Goal: Transaction & Acquisition: Purchase product/service

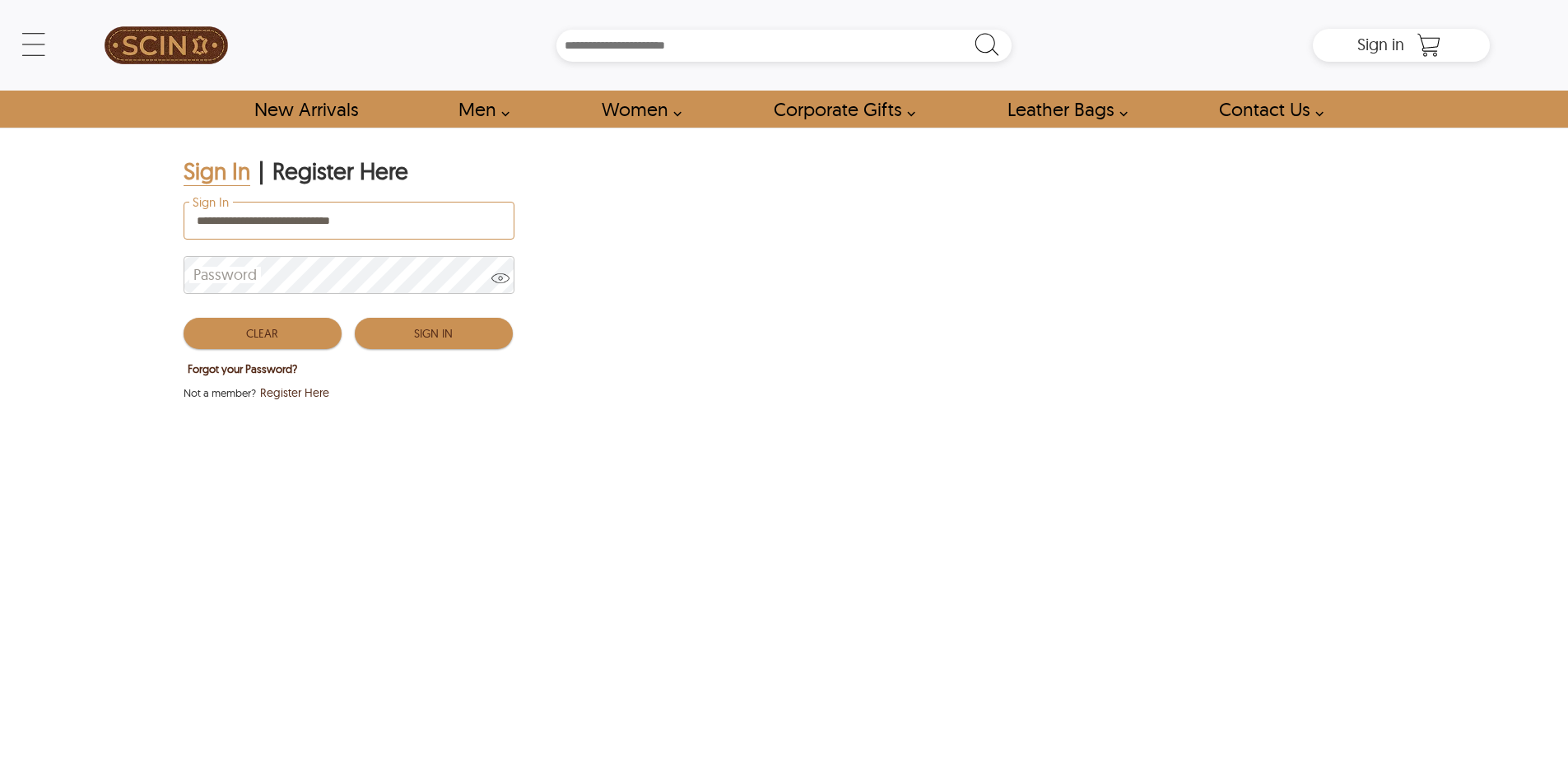
click at [461, 335] on button "Sign In" at bounding box center [433, 334] width 158 height 32
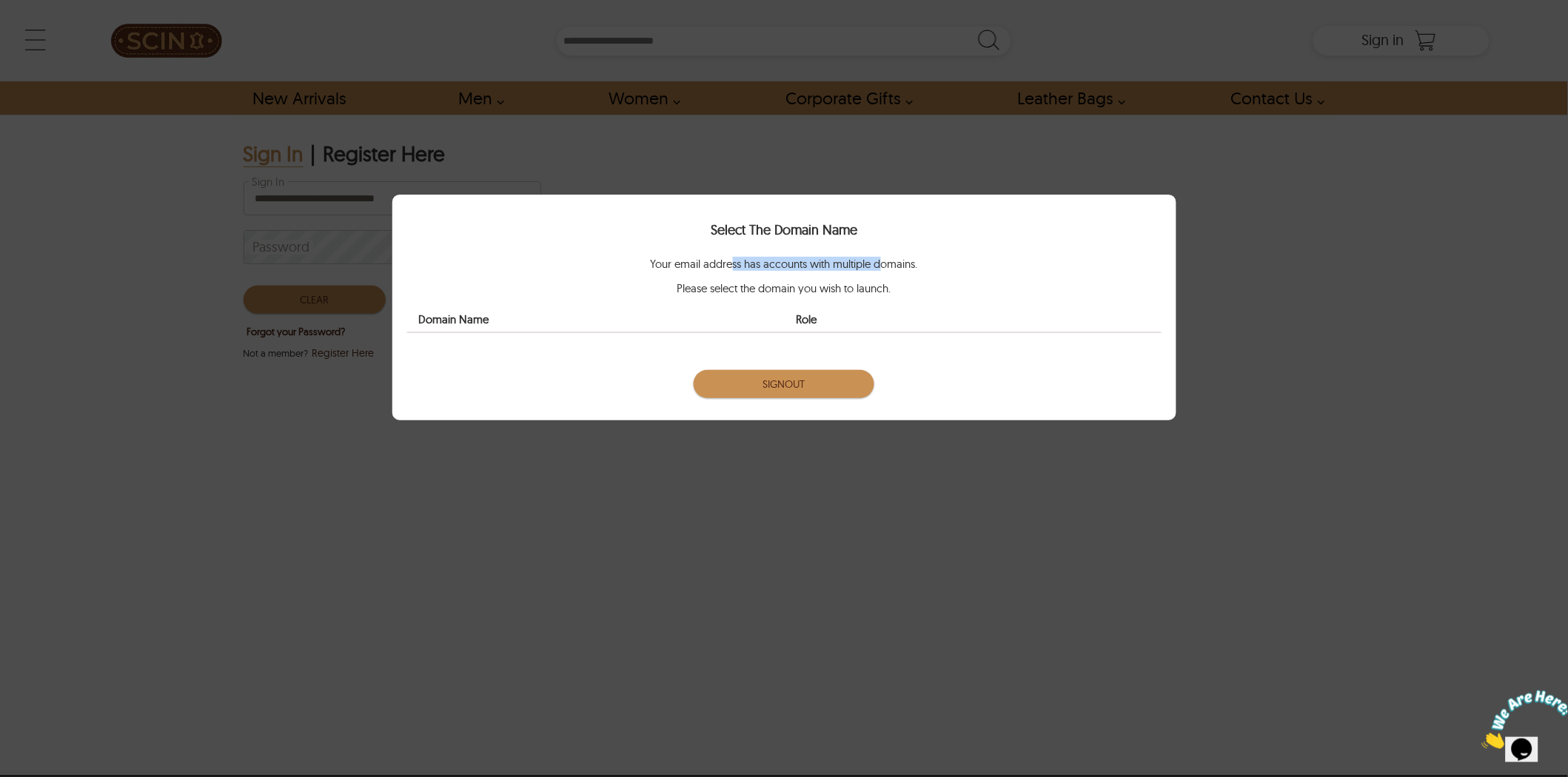
drag, startPoint x: 837, startPoint y: 260, endPoint x: 884, endPoint y: 255, distance: 47.3
click at [884, 255] on div "Select The Domain Name Your email address has accounts with multiple domains. P…" at bounding box center [785, 288] width 755 height 142
drag, startPoint x: 905, startPoint y: 284, endPoint x: 700, endPoint y: 297, distance: 205.4
click at [700, 297] on div "Your email address has accounts with multiple domains. Please select the domain…" at bounding box center [785, 298] width 755 height 83
click at [809, 386] on button "Signout" at bounding box center [784, 385] width 181 height 28
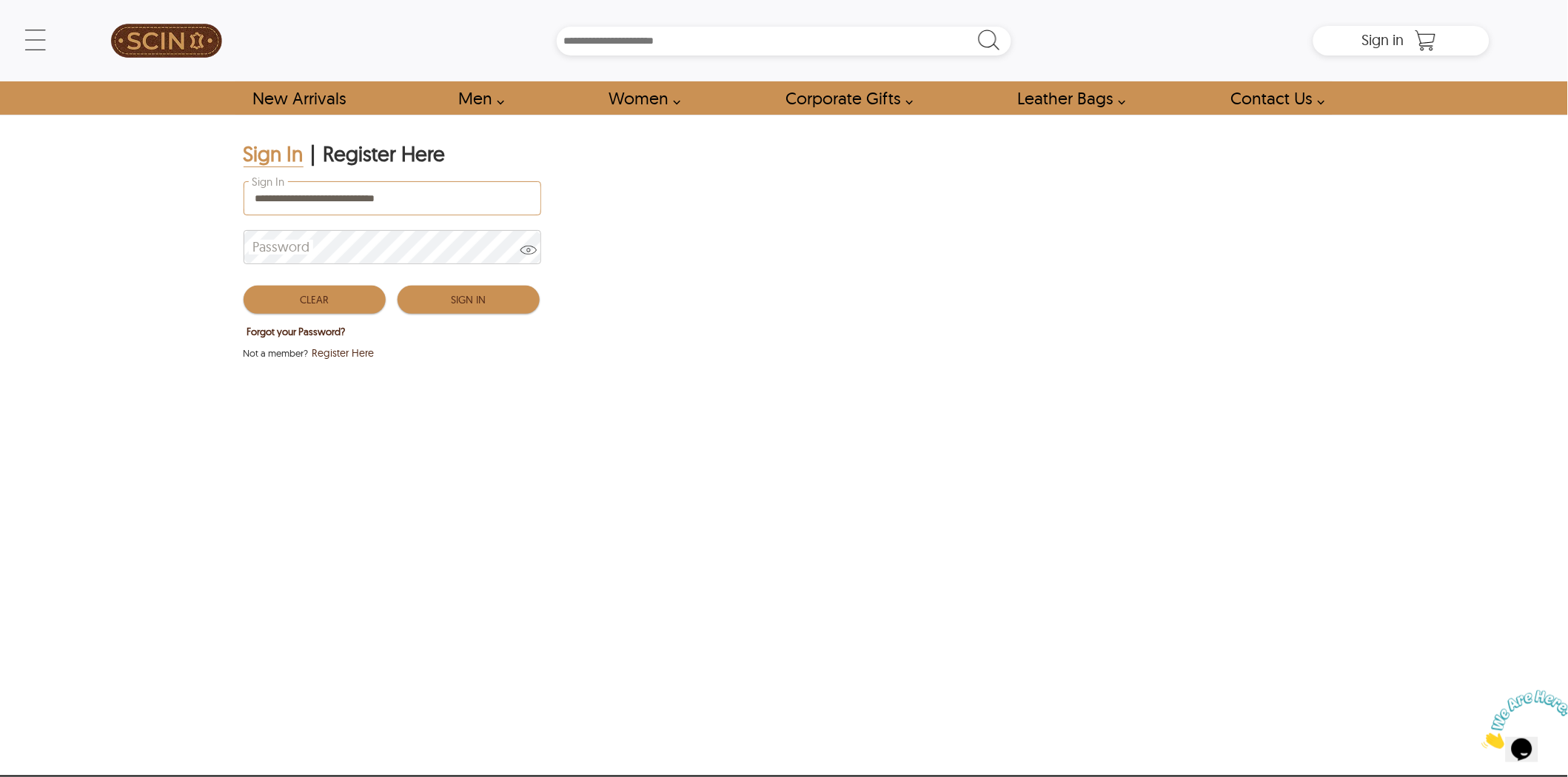
drag, startPoint x: 443, startPoint y: 202, endPoint x: 450, endPoint y: 216, distance: 15.7
click at [443, 202] on input "**********" at bounding box center [392, 198] width 297 height 33
click at [470, 293] on button "Sign In" at bounding box center [469, 300] width 142 height 28
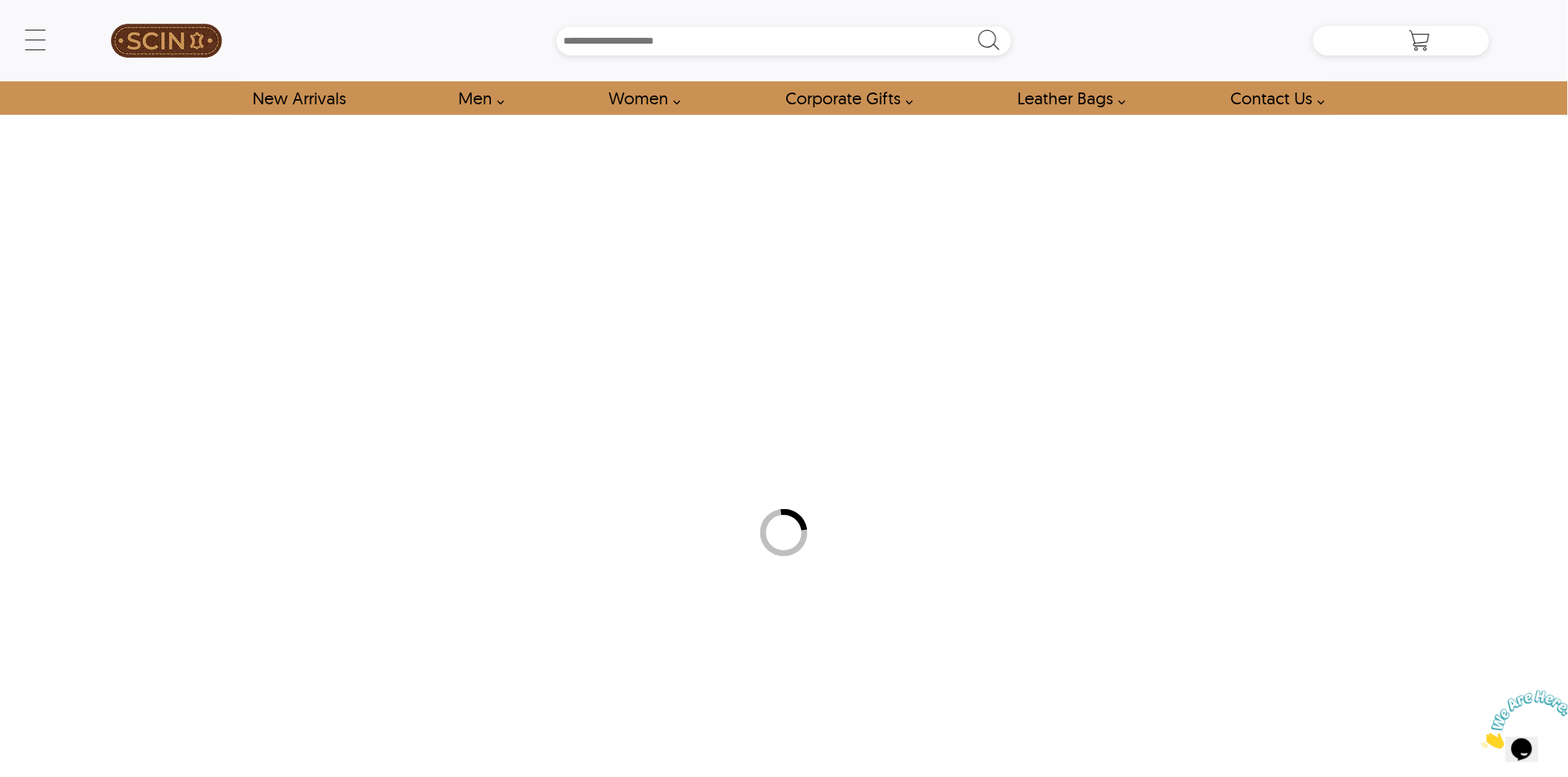
type input "*****"
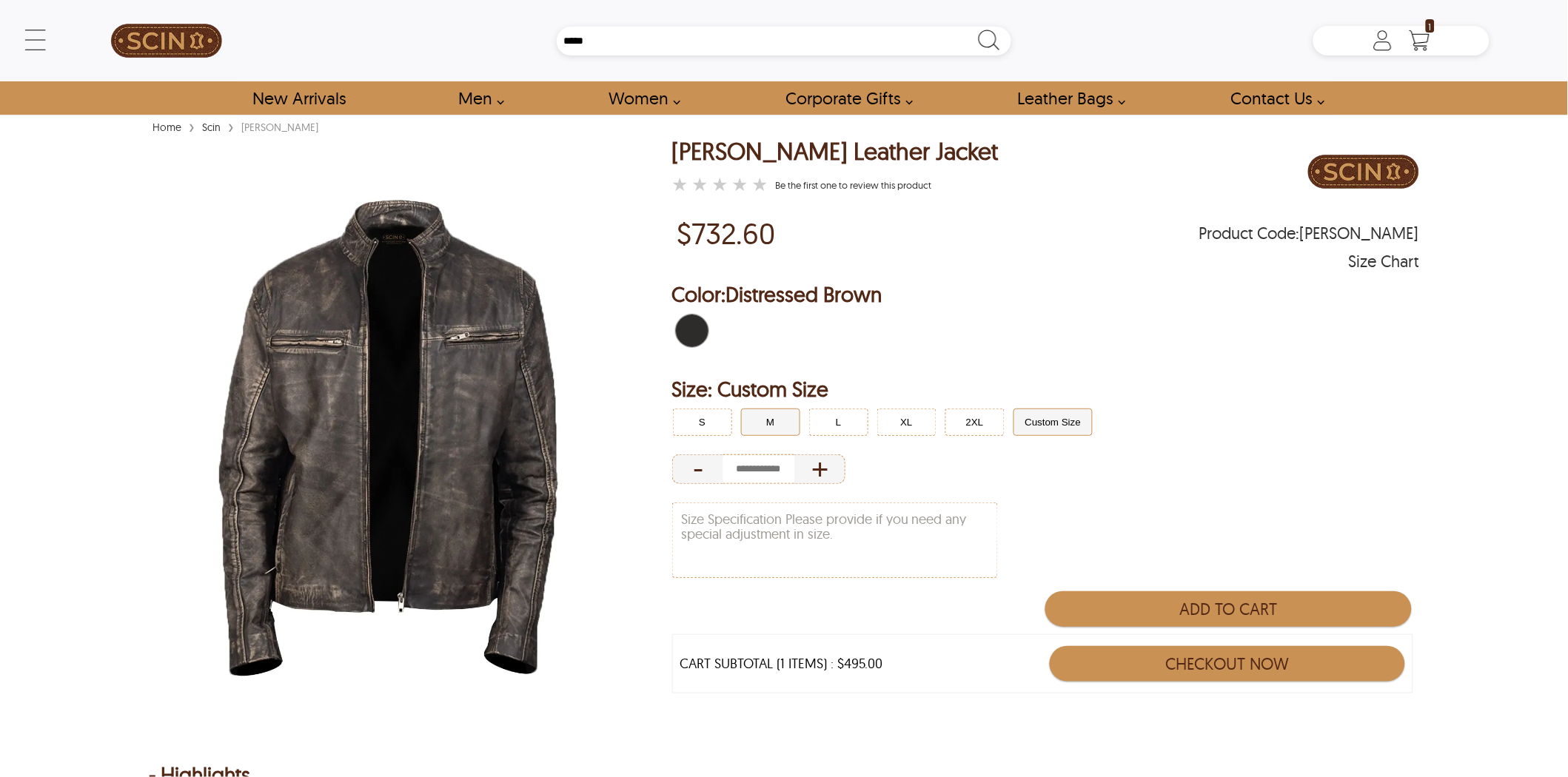
click at [771, 413] on button "M" at bounding box center [771, 422] width 59 height 28
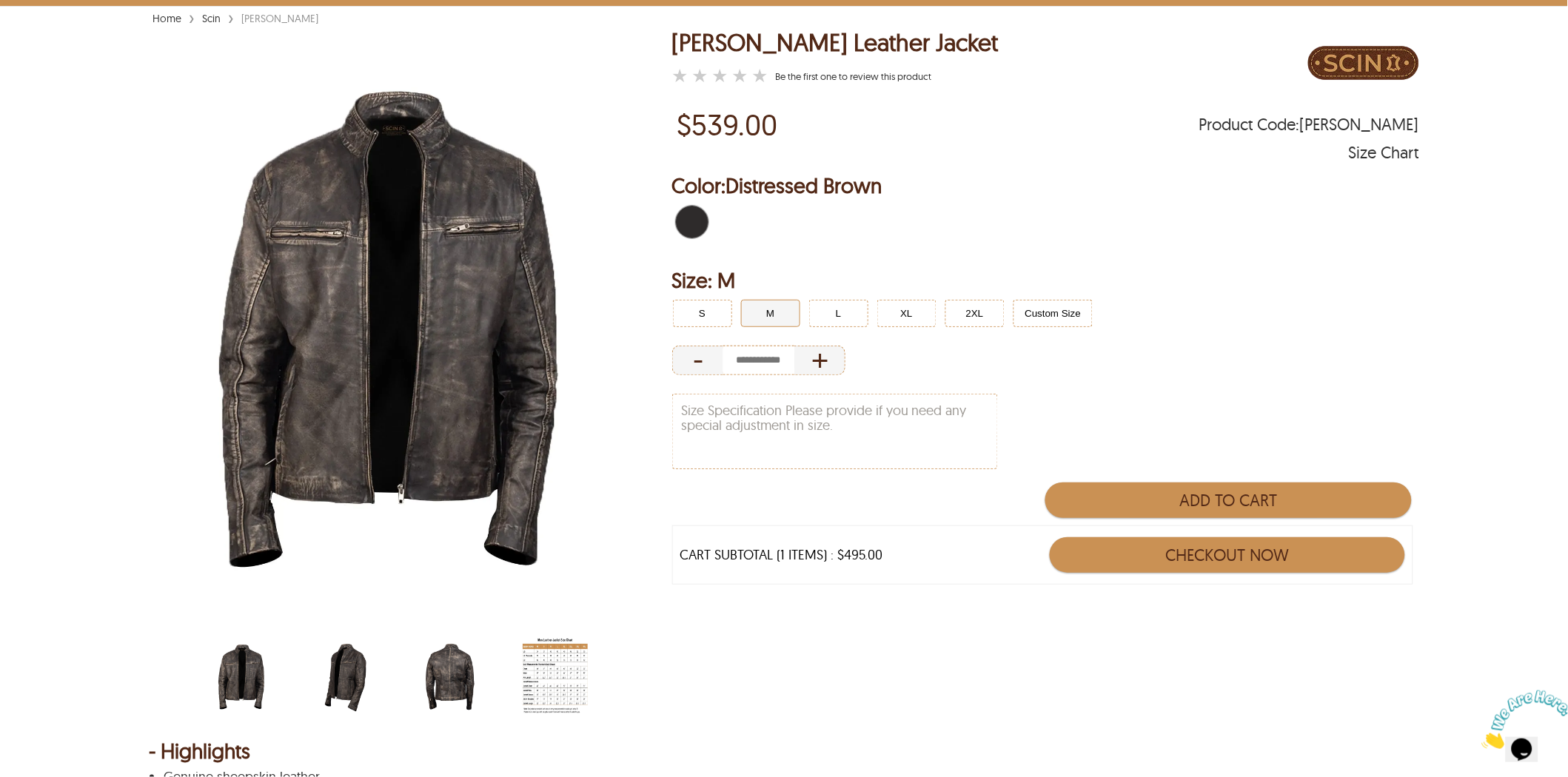
scroll to position [247, 0]
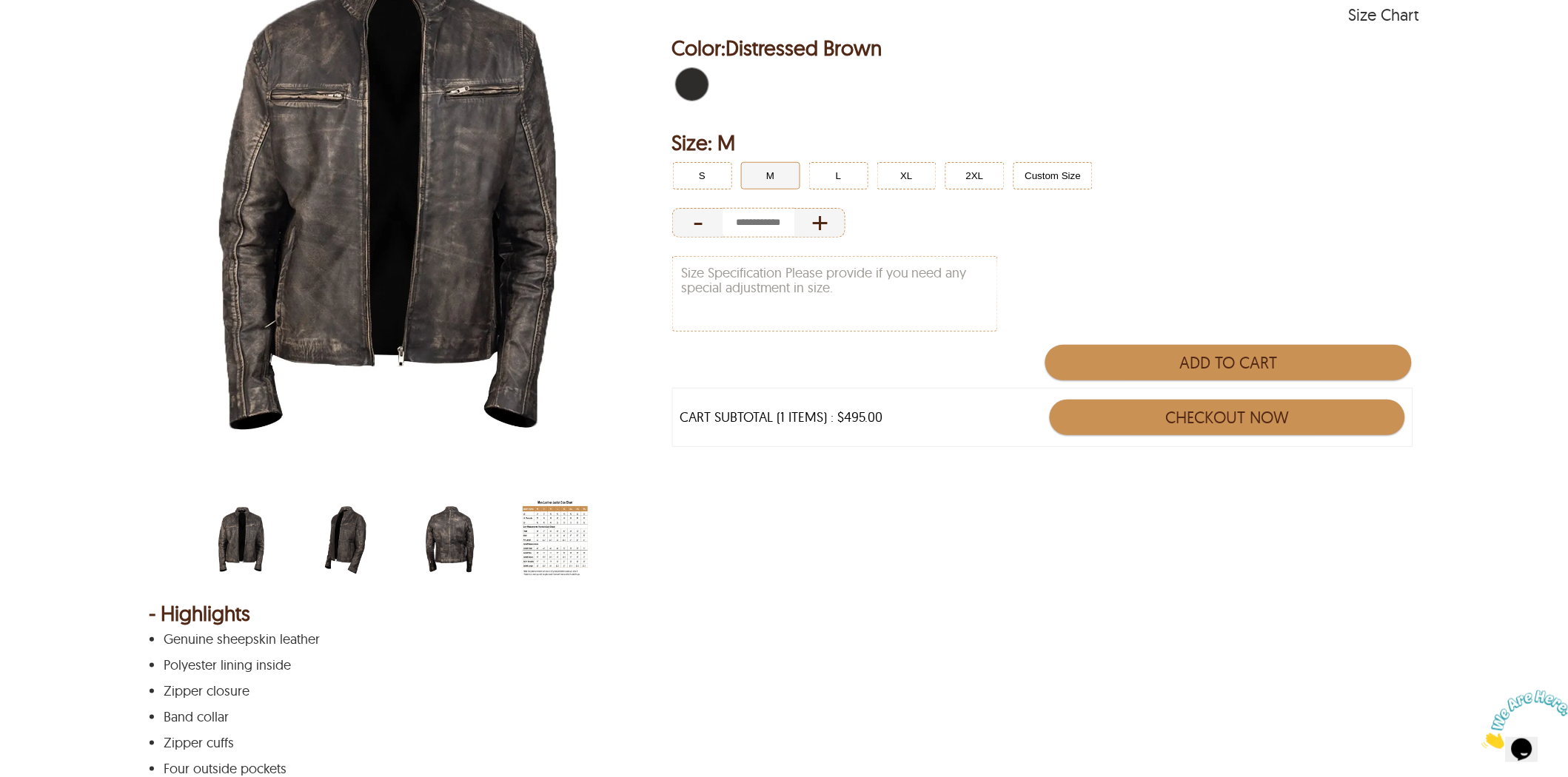
click at [552, 524] on img "men-leather-jacket-size-chart-min.jpg" at bounding box center [555, 540] width 65 height 82
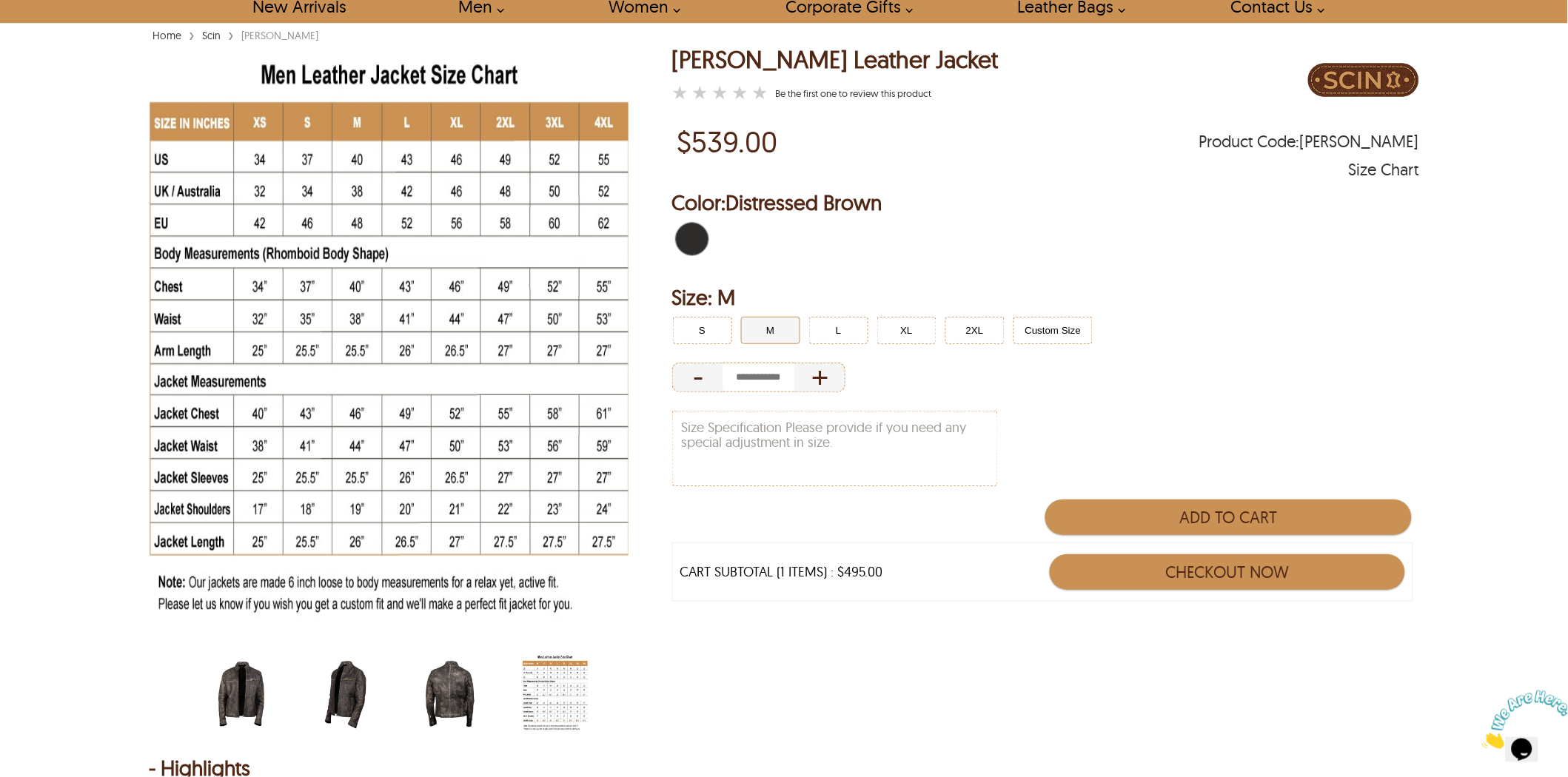
scroll to position [83, 0]
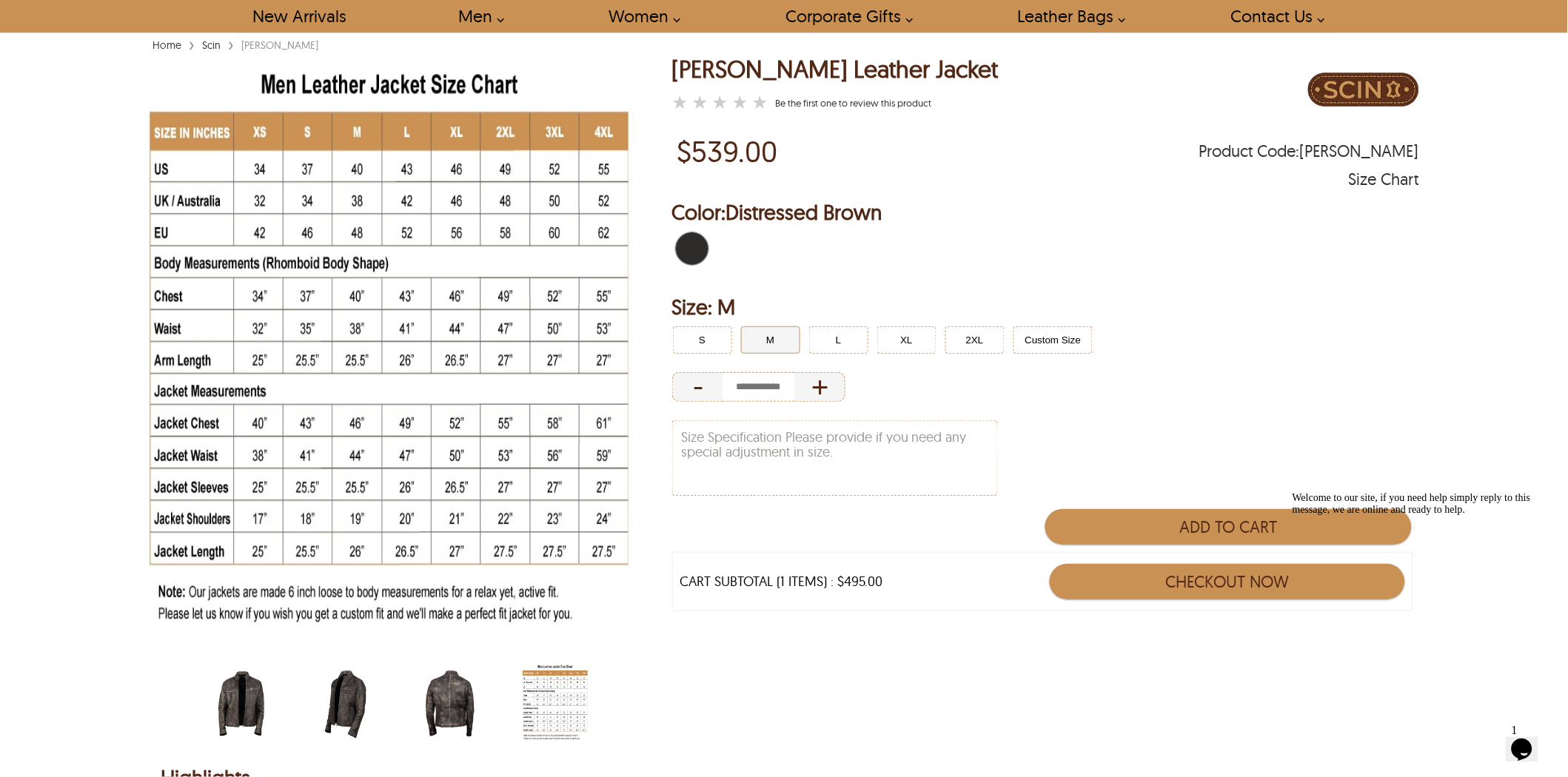
click at [1292, 492] on icon "Chat attention grabber" at bounding box center [1292, 492] width 0 height 0
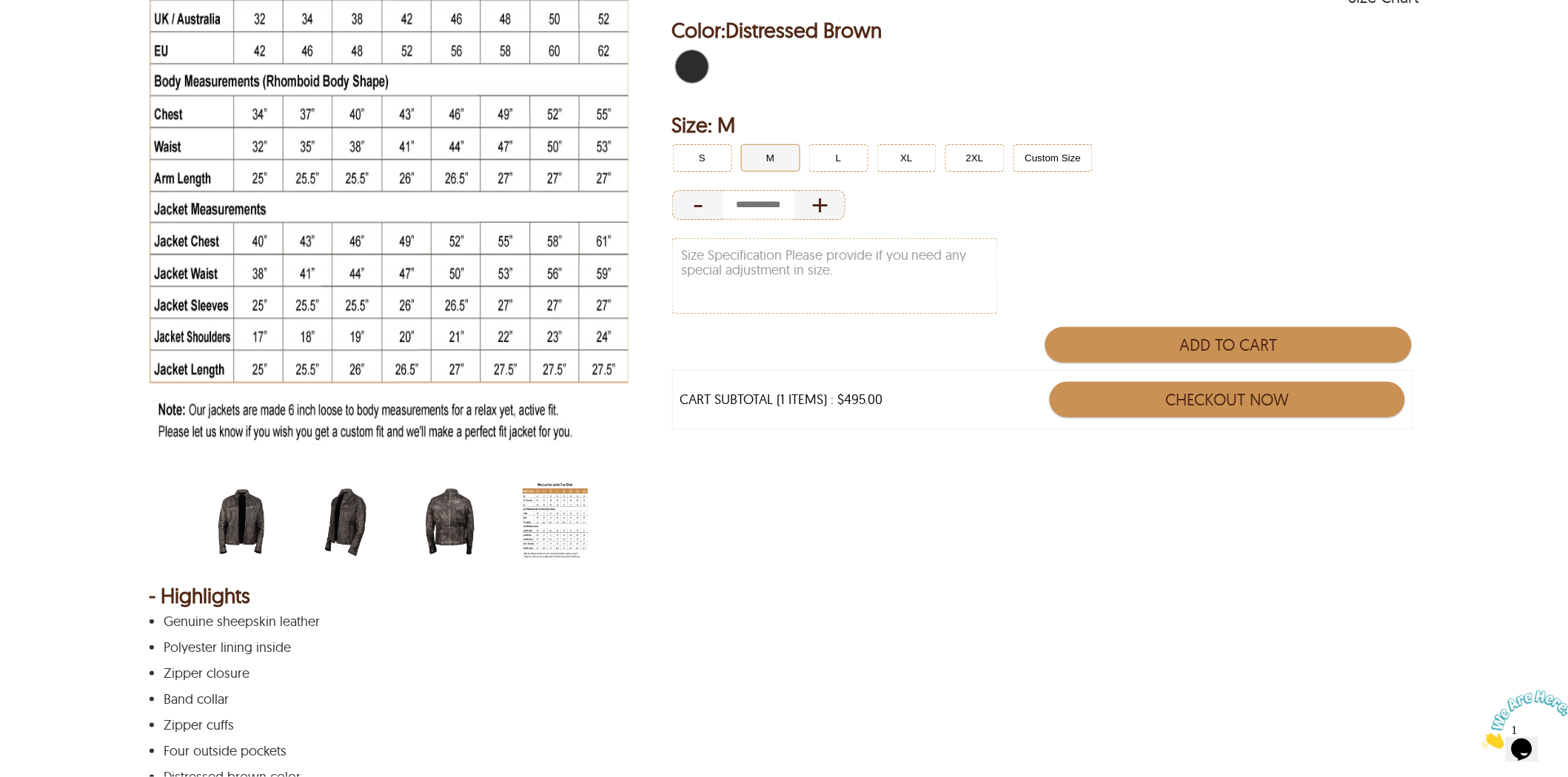
scroll to position [164, 0]
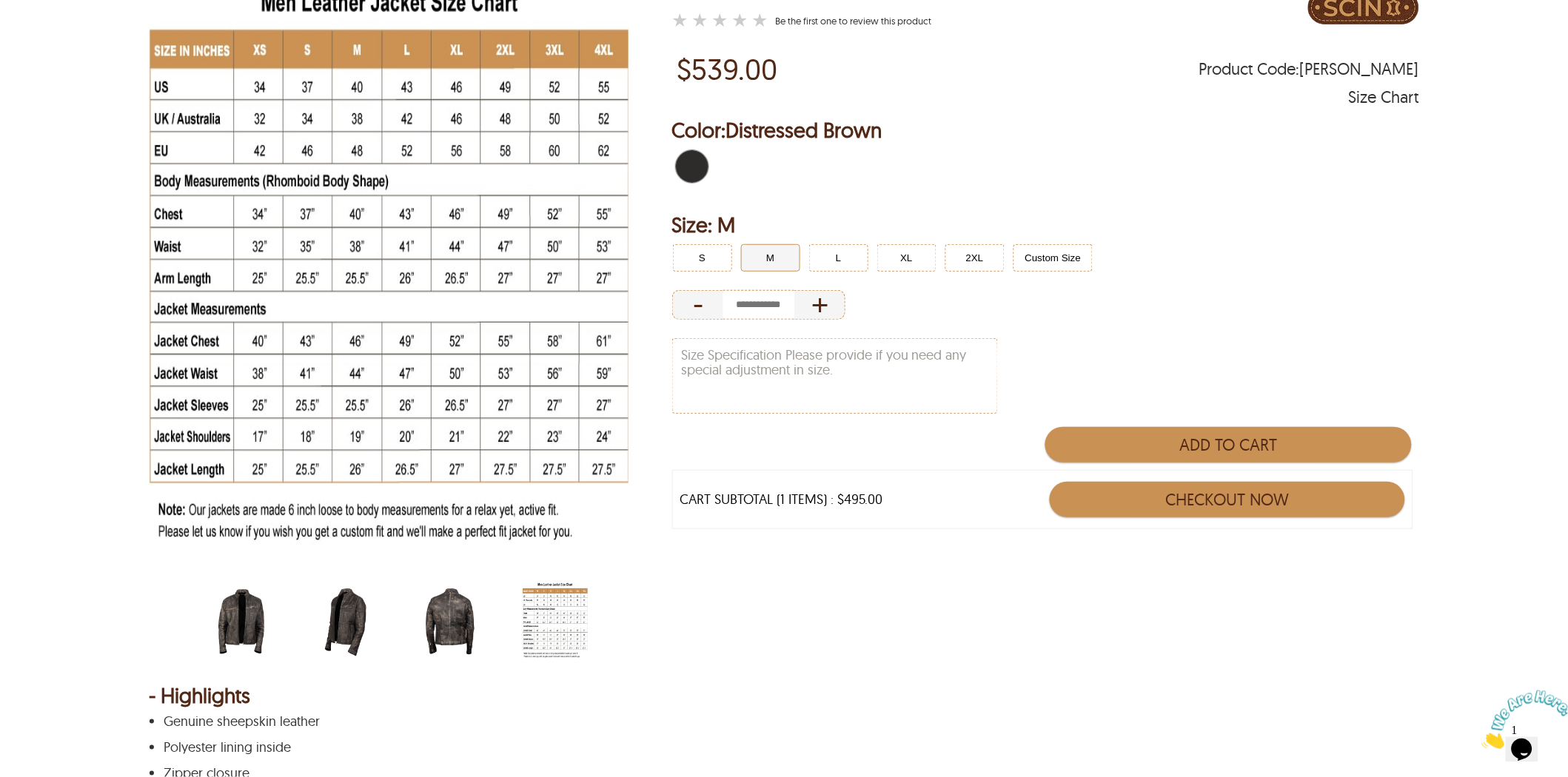
click at [1140, 326] on div "Color: Distressed Brown Size: M S M L XL 2XL Custom Size - + Color: Distressed …" at bounding box center [1045, 269] width 747 height 308
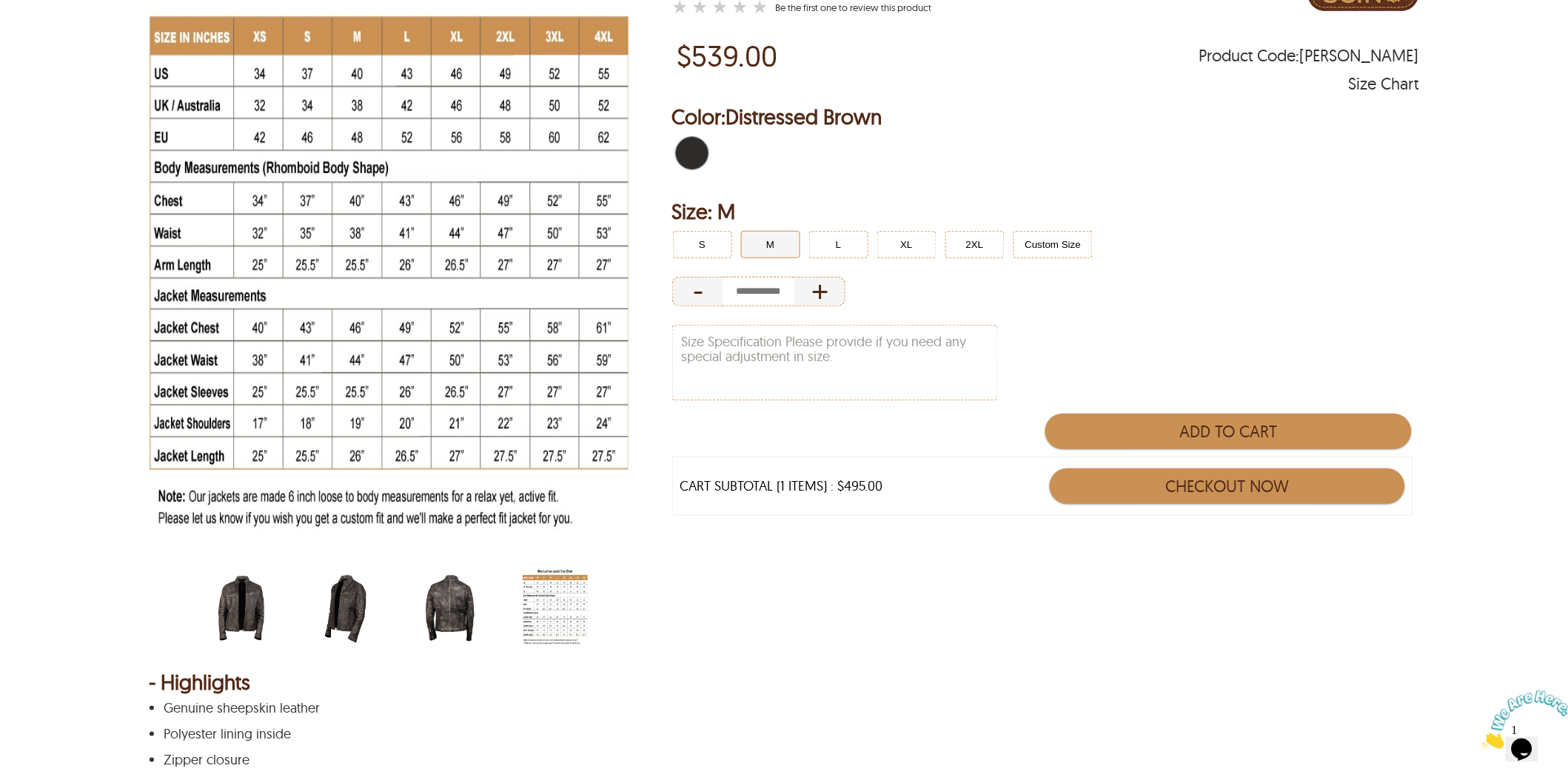
scroll to position [83, 0]
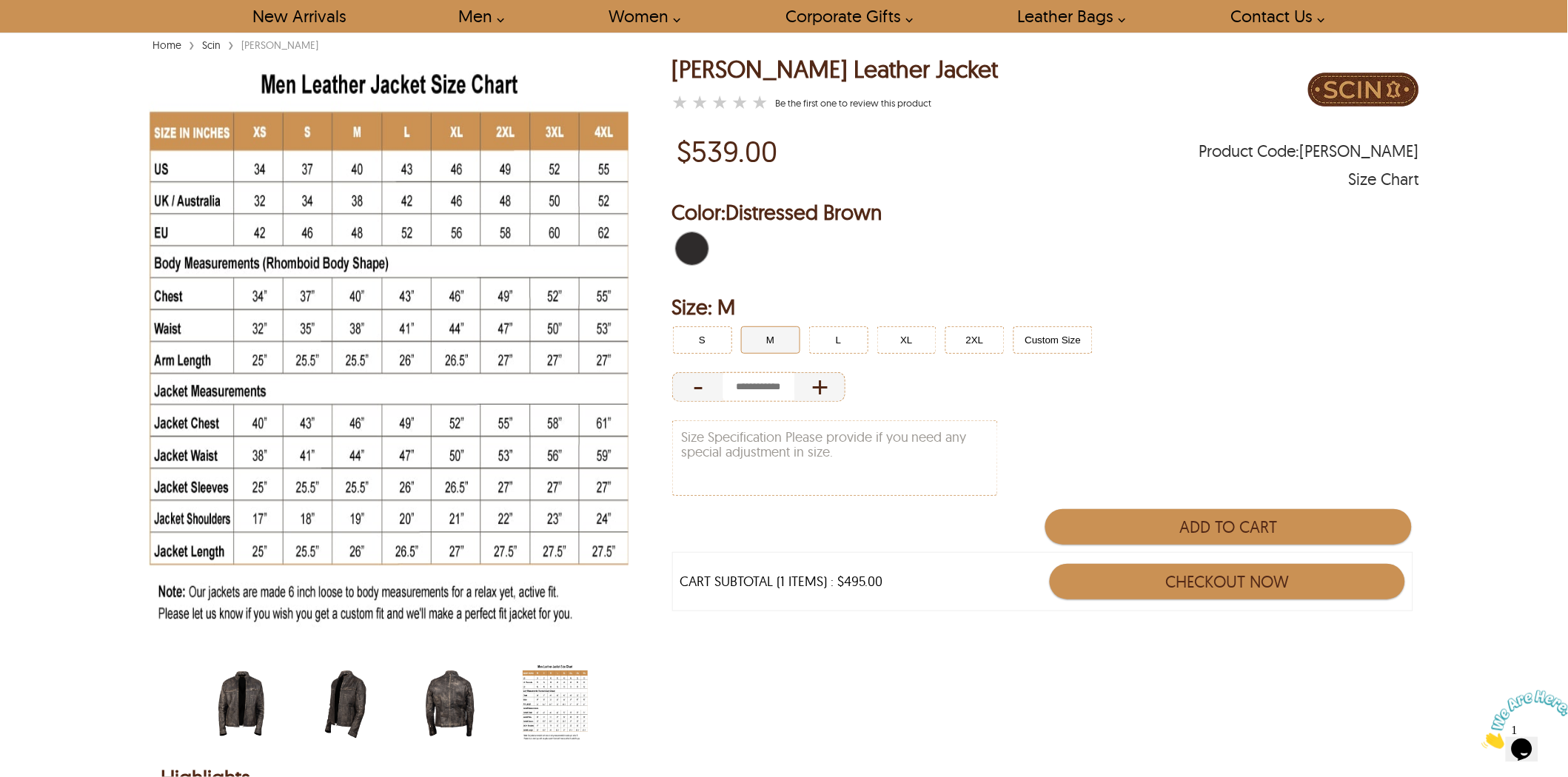
drag, startPoint x: 1482, startPoint y: 320, endPoint x: 1473, endPoint y: 322, distance: 9.2
click at [1201, 373] on div "- +" at bounding box center [1045, 387] width 747 height 36
drag, startPoint x: 891, startPoint y: 586, endPoint x: 812, endPoint y: 595, distance: 79.5
click at [812, 595] on div "CART SUBTOTAL (1 ITEMS) : $495.00 Checkout Now" at bounding box center [1042, 582] width 741 height 59
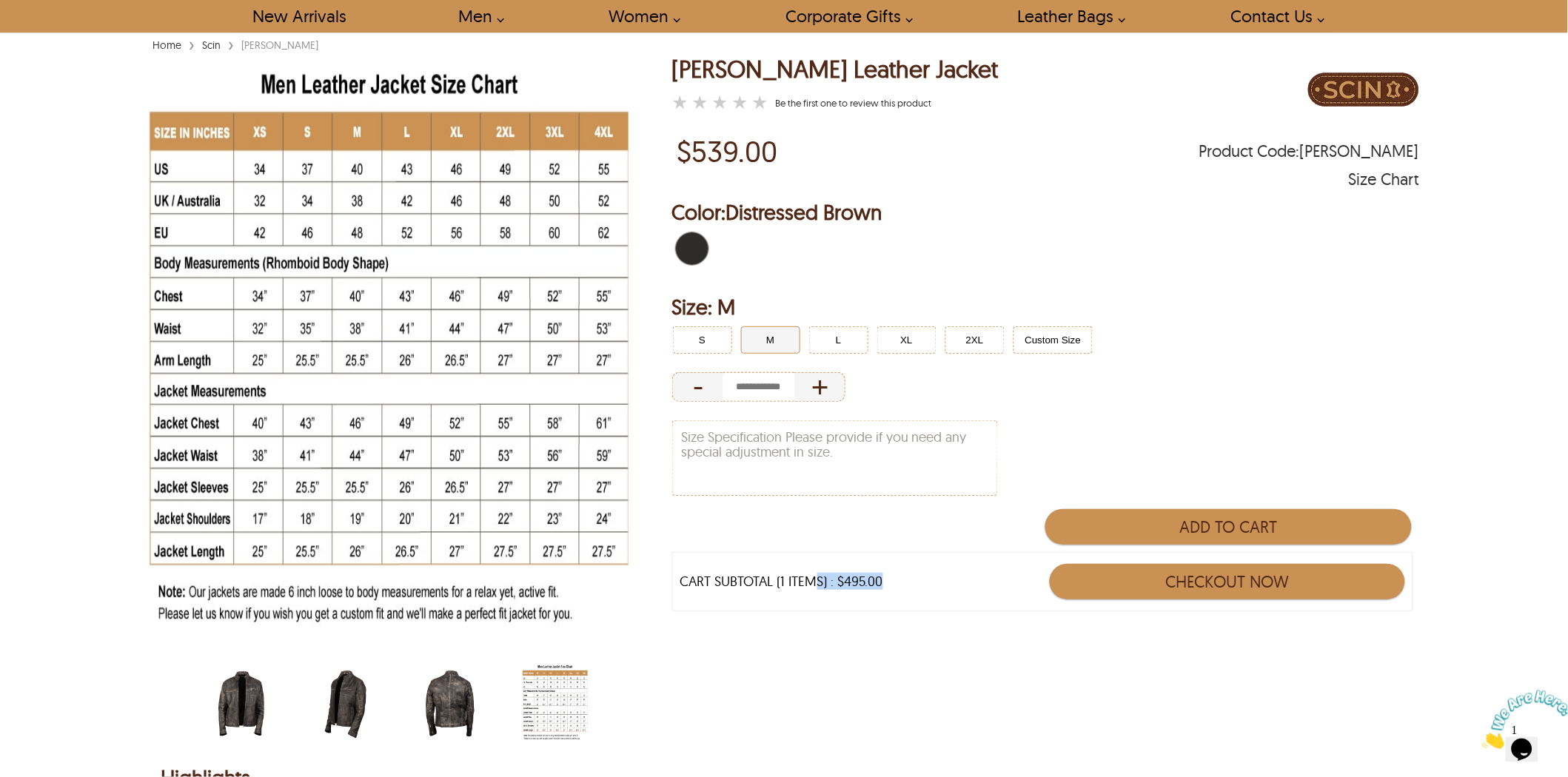
click at [812, 595] on div "CART SUBTOTAL (1 ITEMS) : $495.00 Checkout Now" at bounding box center [1042, 582] width 741 height 59
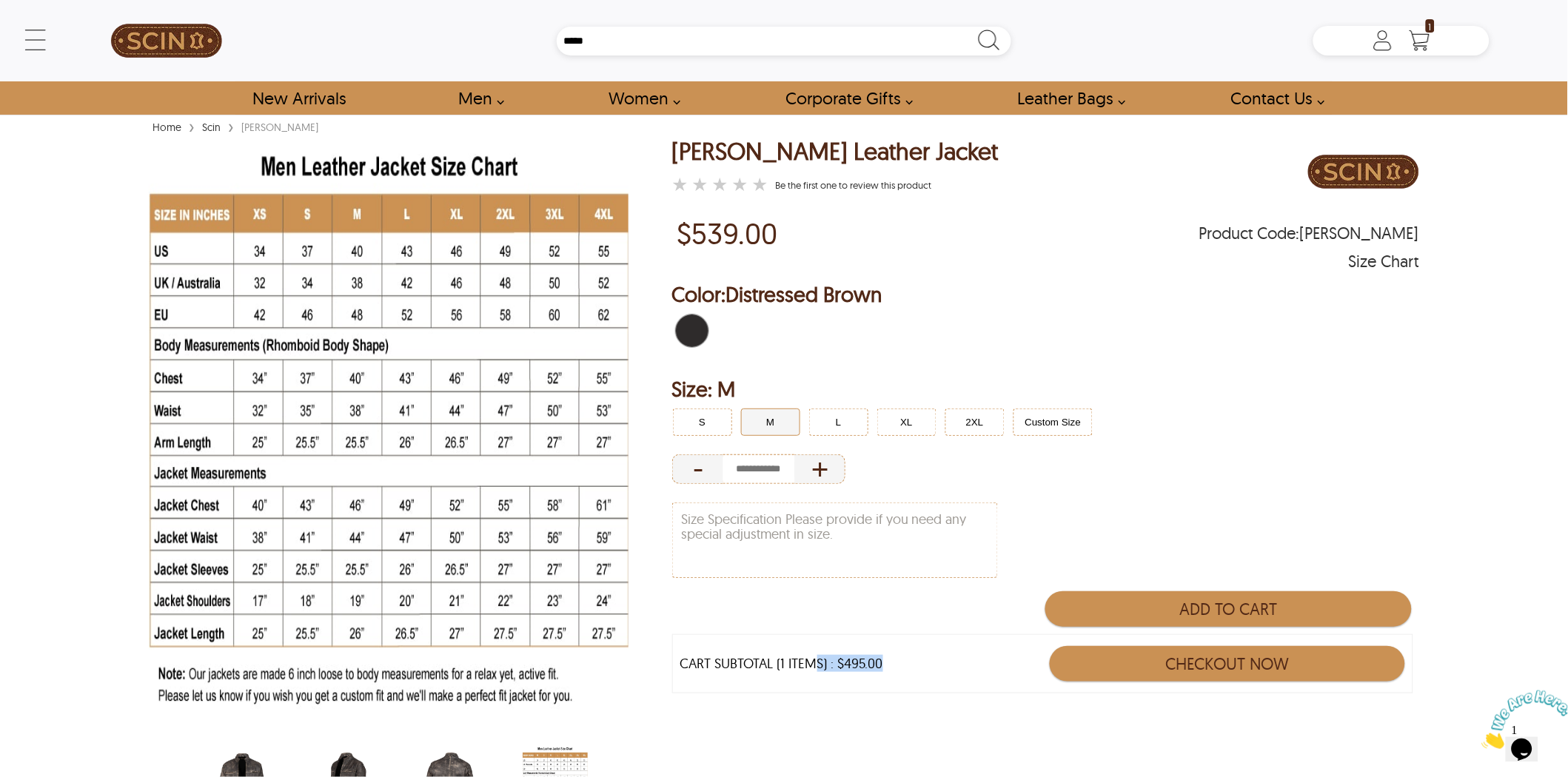
click at [843, 679] on div "CART SUBTOTAL (1 ITEMS) : $495.00 Checkout Now" at bounding box center [1042, 664] width 741 height 59
click at [867, 654] on div "CART SUBTOTAL (1 ITEMS) : $495.00 Checkout Now" at bounding box center [1042, 664] width 741 height 59
click at [1116, 377] on h2 "Size: M" at bounding box center [1045, 389] width 747 height 29
